Goal: Entertainment & Leisure: Consume media (video, audio)

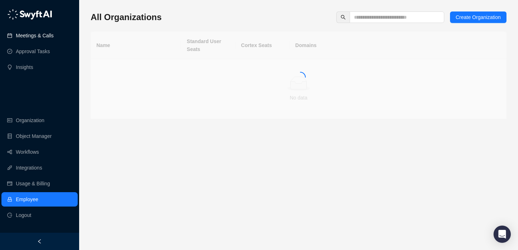
click at [41, 39] on link "Meetings & Calls" at bounding box center [35, 35] width 38 height 14
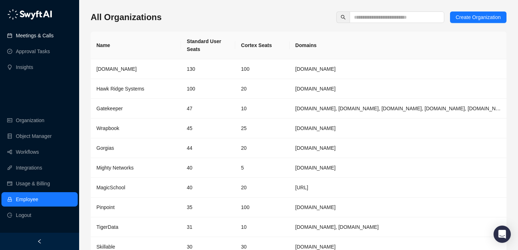
click at [40, 38] on link "Meetings & Calls" at bounding box center [35, 35] width 38 height 14
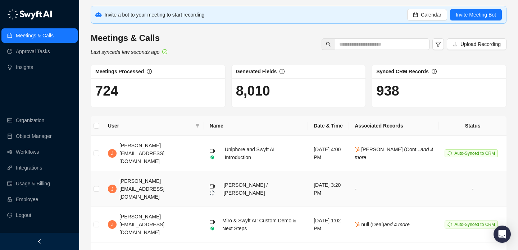
click at [232, 180] on td "Jake / Neil" at bounding box center [256, 189] width 104 height 36
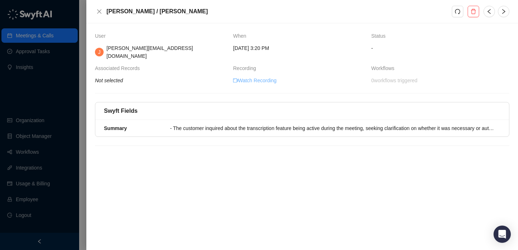
click at [269, 77] on link "Watch Recording" at bounding box center [254, 81] width 43 height 8
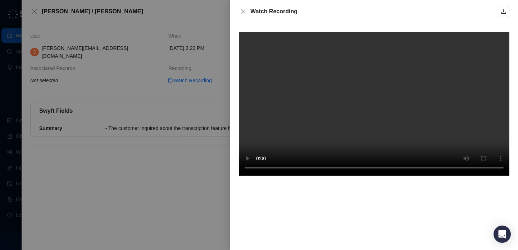
click at [354, 124] on video at bounding box center [374, 104] width 270 height 144
click at [402, 130] on video at bounding box center [374, 104] width 270 height 144
click at [385, 114] on video at bounding box center [374, 104] width 270 height 144
click at [502, 11] on icon "download" at bounding box center [503, 12] width 6 height 6
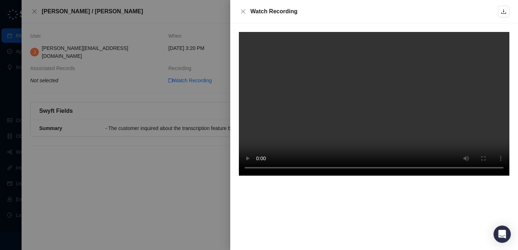
click at [423, 47] on video at bounding box center [374, 104] width 270 height 144
click at [246, 9] on icon "close" at bounding box center [243, 12] width 6 height 6
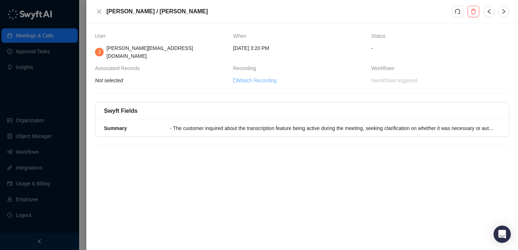
click at [265, 77] on link "Watch Recording" at bounding box center [254, 81] width 43 height 8
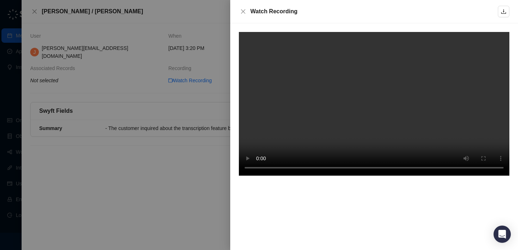
click at [208, 122] on div at bounding box center [259, 125] width 518 height 250
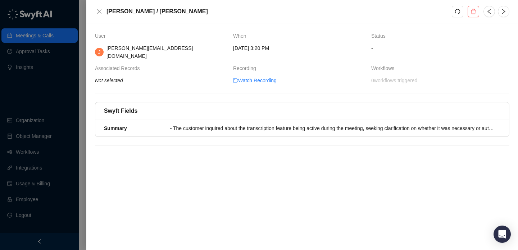
click at [75, 101] on div at bounding box center [259, 125] width 518 height 250
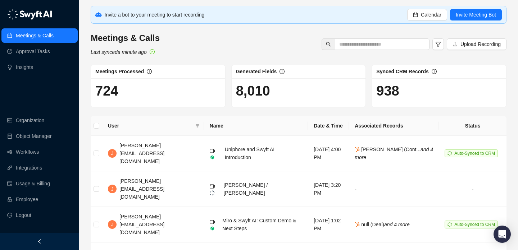
click at [290, 51] on div "Meetings & Calls Last synced a minute ago Upload Recording" at bounding box center [298, 44] width 420 height 24
drag, startPoint x: 243, startPoint y: 92, endPoint x: 312, endPoint y: 99, distance: 68.6
click at [312, 99] on h1 "8,010" at bounding box center [298, 91] width 125 height 17
click at [412, 12] on button "Calendar" at bounding box center [427, 15] width 40 height 12
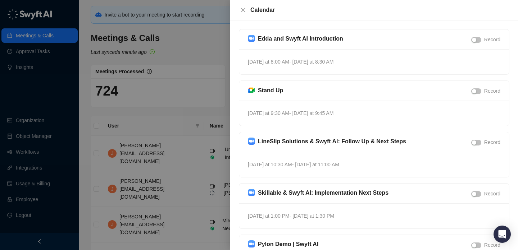
click at [205, 56] on div at bounding box center [259, 125] width 518 height 250
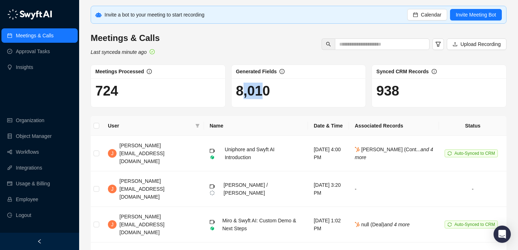
drag, startPoint x: 267, startPoint y: 91, endPoint x: 240, endPoint y: 93, distance: 27.0
click at [242, 91] on h1 "8,010" at bounding box center [298, 91] width 125 height 17
click at [240, 93] on h1 "8,010" at bounding box center [298, 91] width 125 height 17
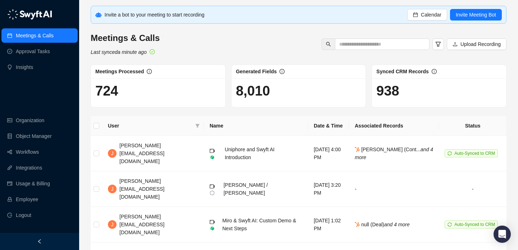
click at [270, 101] on div "8,010" at bounding box center [299, 92] width 134 height 29
click at [429, 11] on span "Calendar" at bounding box center [431, 15] width 20 height 8
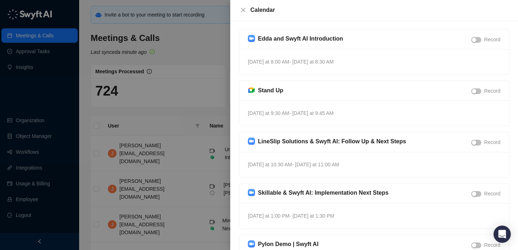
click at [192, 79] on div at bounding box center [259, 125] width 518 height 250
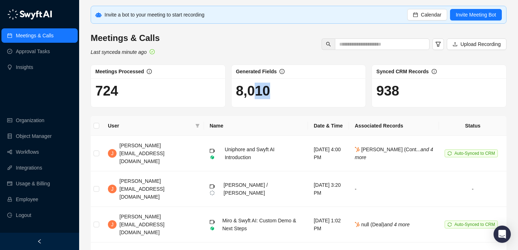
drag, startPoint x: 252, startPoint y: 93, endPoint x: 294, endPoint y: 95, distance: 41.7
click at [294, 95] on h1 "8,010" at bounding box center [298, 91] width 125 height 17
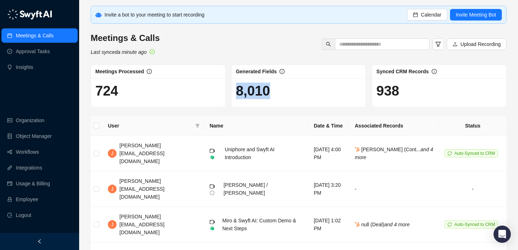
click at [249, 92] on h1 "8,010" at bounding box center [298, 91] width 125 height 17
click at [274, 99] on h1 "8,010" at bounding box center [298, 91] width 125 height 17
drag, startPoint x: 274, startPoint y: 84, endPoint x: 289, endPoint y: 110, distance: 29.6
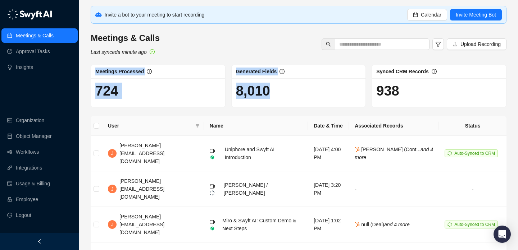
drag, startPoint x: 289, startPoint y: 110, endPoint x: 290, endPoint y: 42, distance: 67.6
click at [290, 42] on div "Meetings & Calls Last synced a minute ago Upload Recording" at bounding box center [298, 44] width 420 height 24
